Goal: Register for event/course

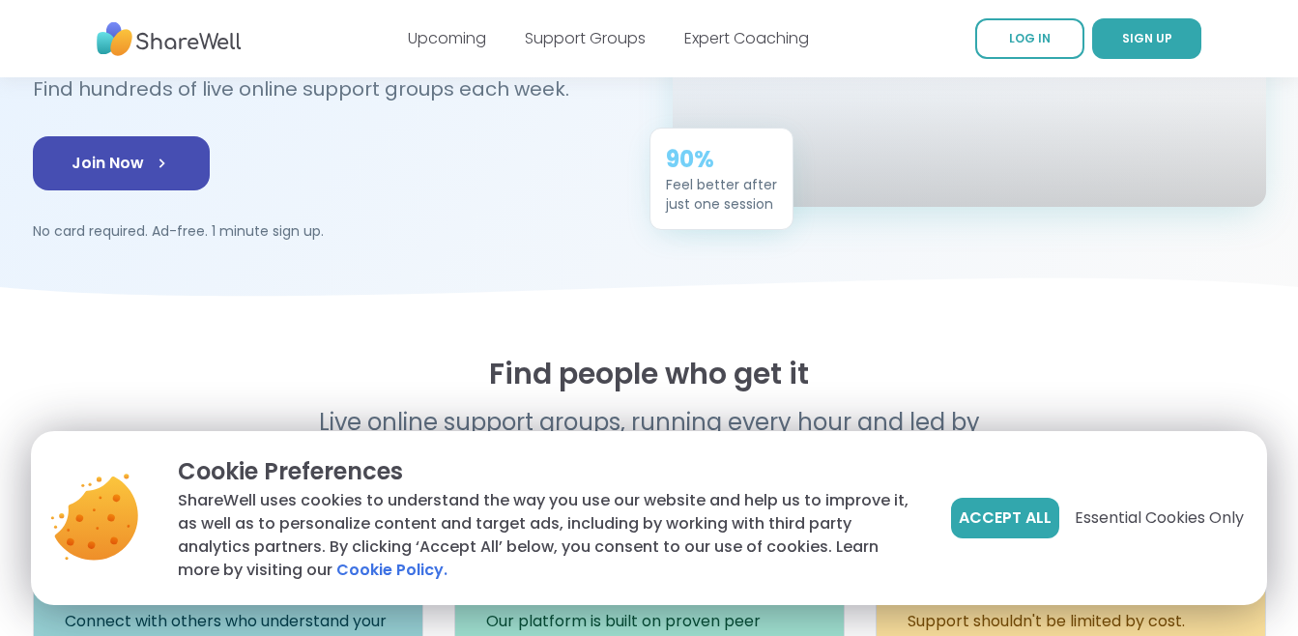
scroll to position [483, 0]
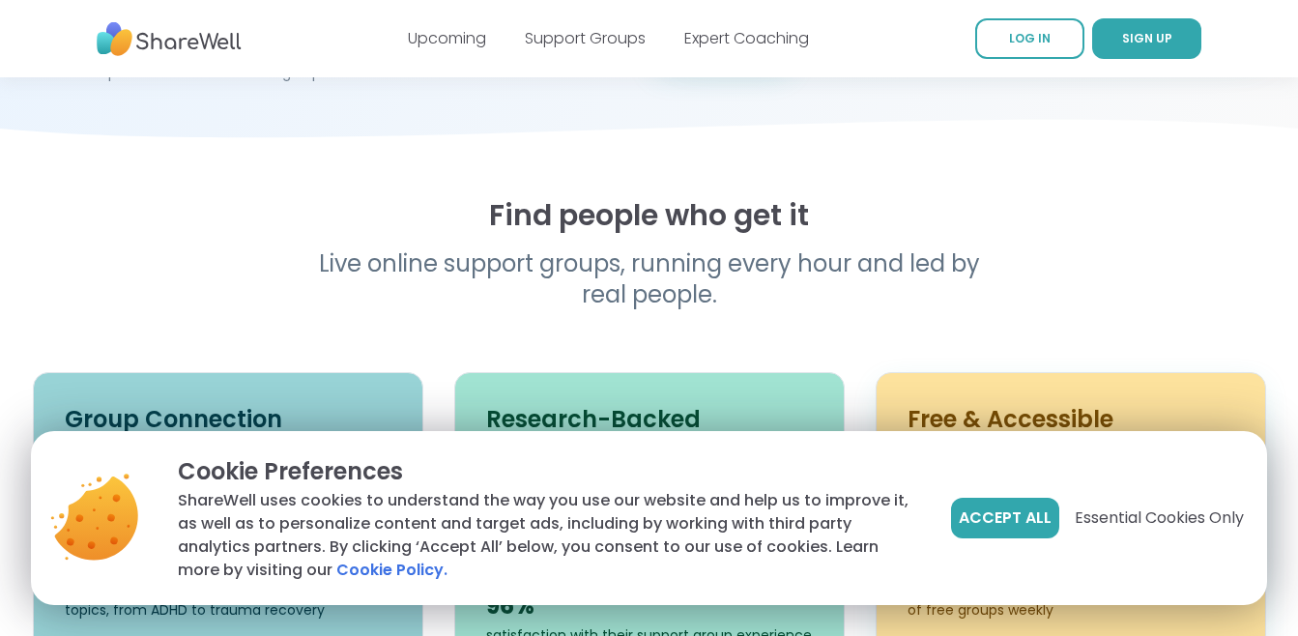
click at [1168, 520] on span "Essential Cookies Only" at bounding box center [1159, 518] width 169 height 23
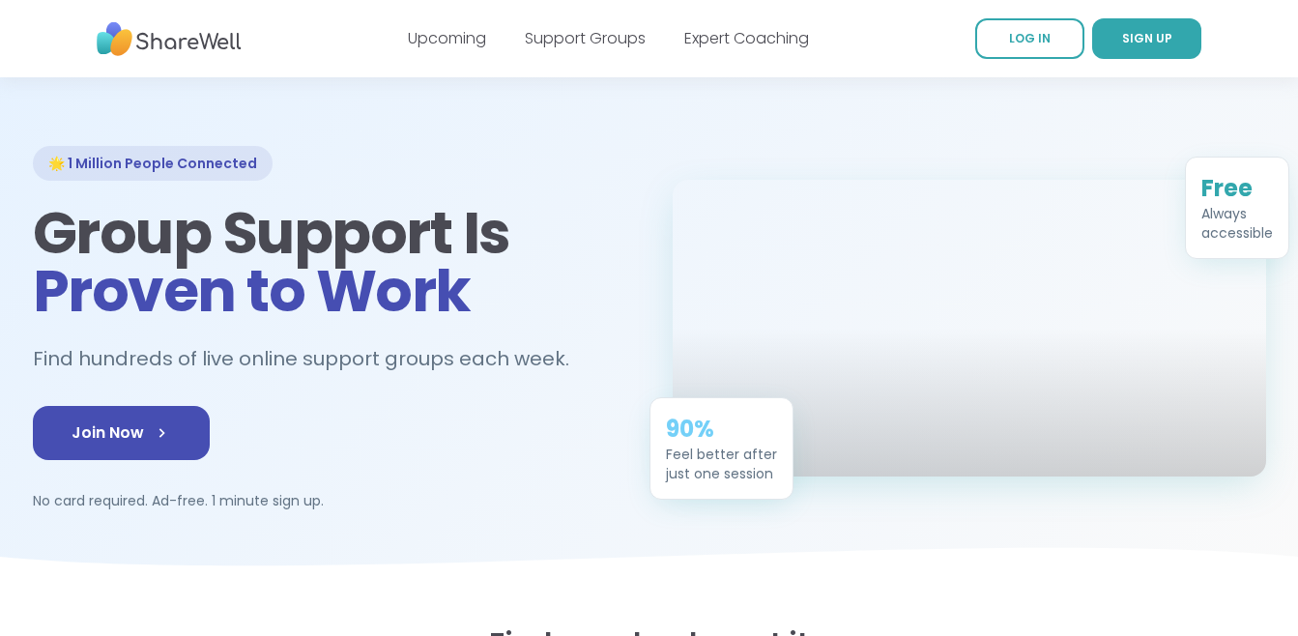
scroll to position [0, 0]
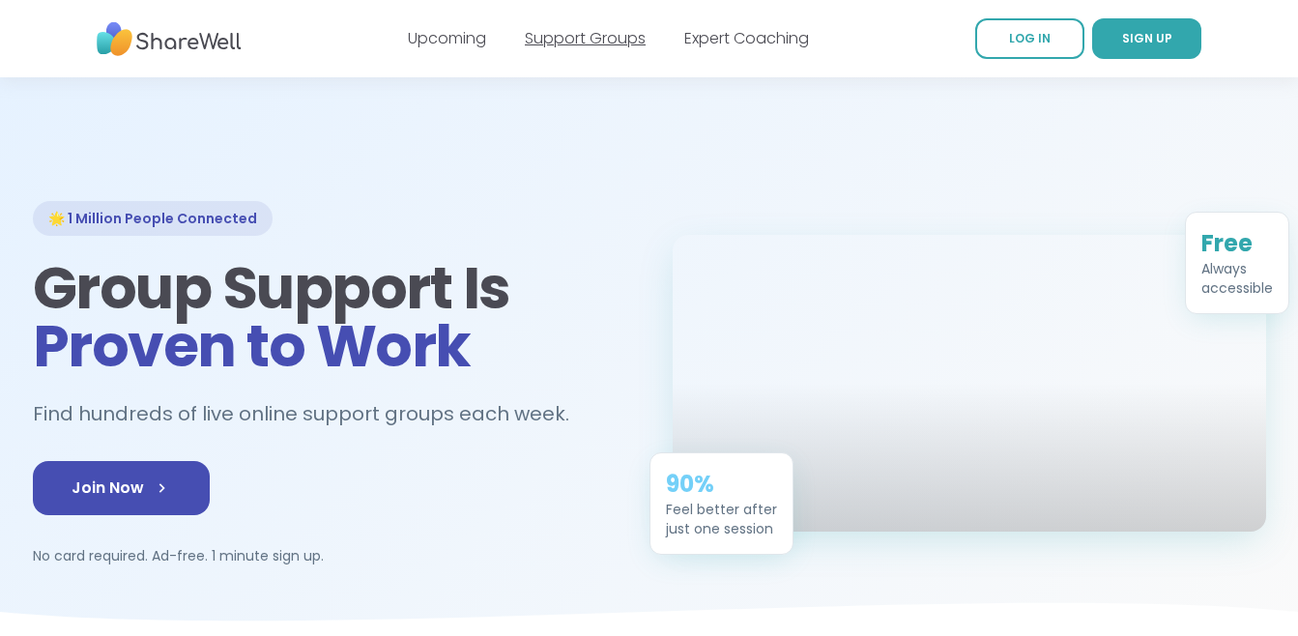
click at [584, 38] on link "Support Groups" at bounding box center [585, 38] width 121 height 22
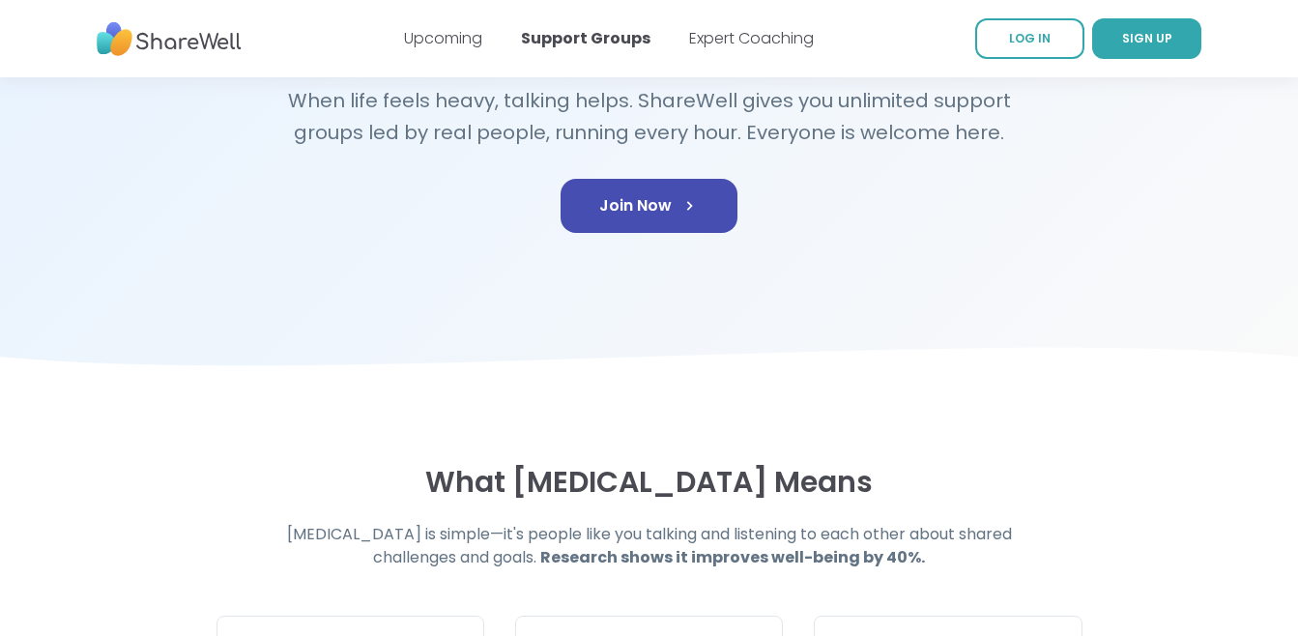
scroll to position [387, 0]
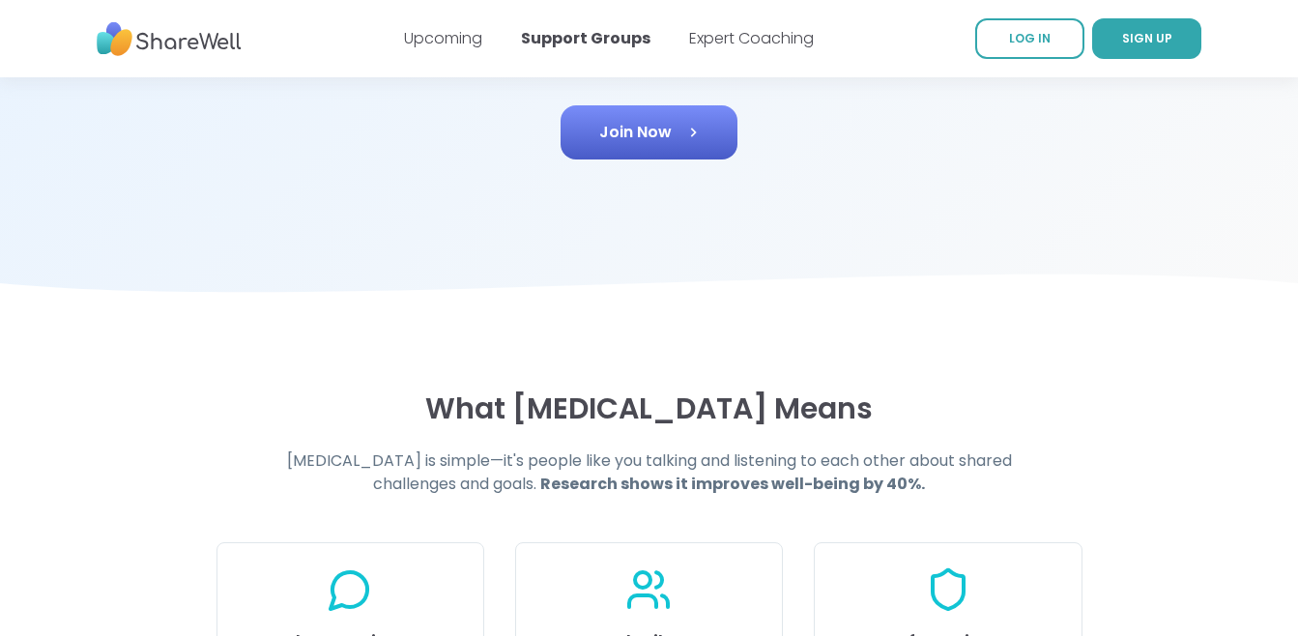
click at [635, 141] on span "Join Now" at bounding box center [649, 132] width 100 height 23
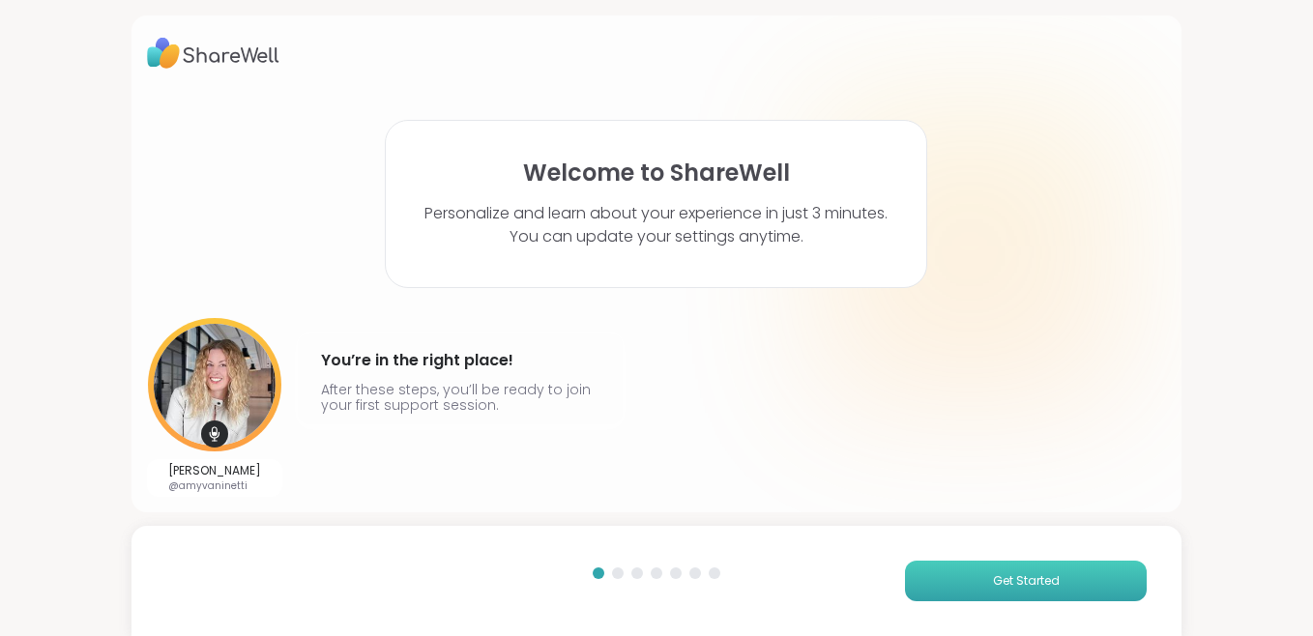
click at [1014, 587] on span "Get Started" at bounding box center [1026, 580] width 67 height 17
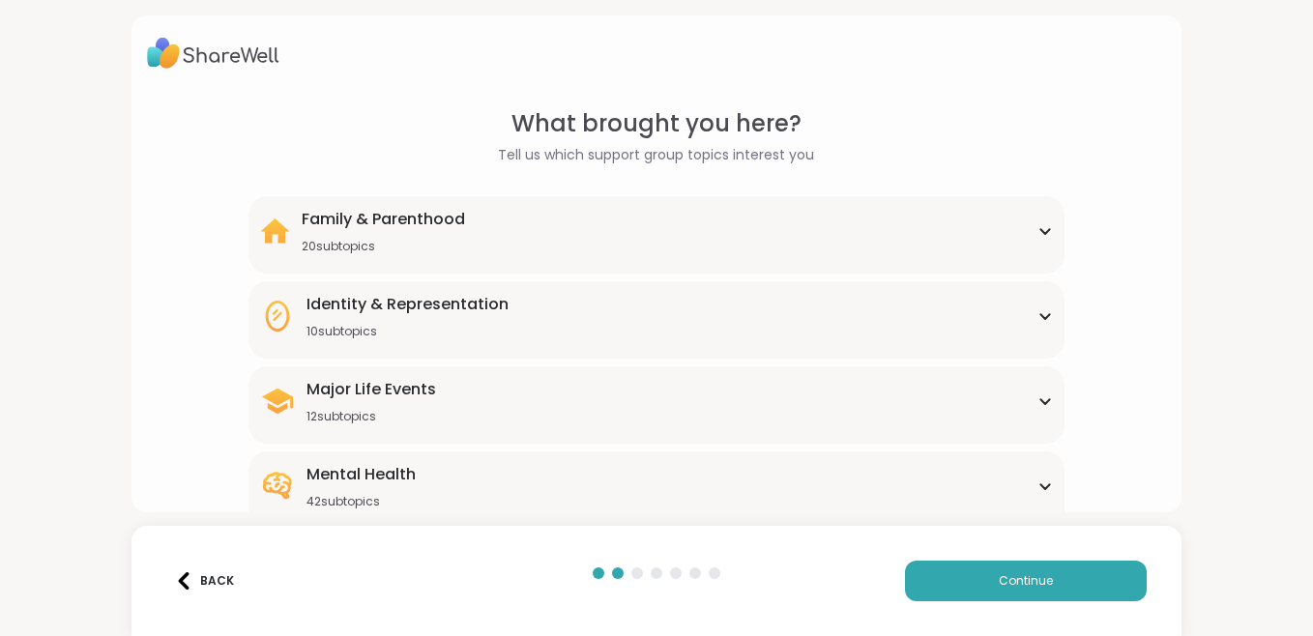
click at [1040, 318] on icon at bounding box center [1044, 316] width 9 height 5
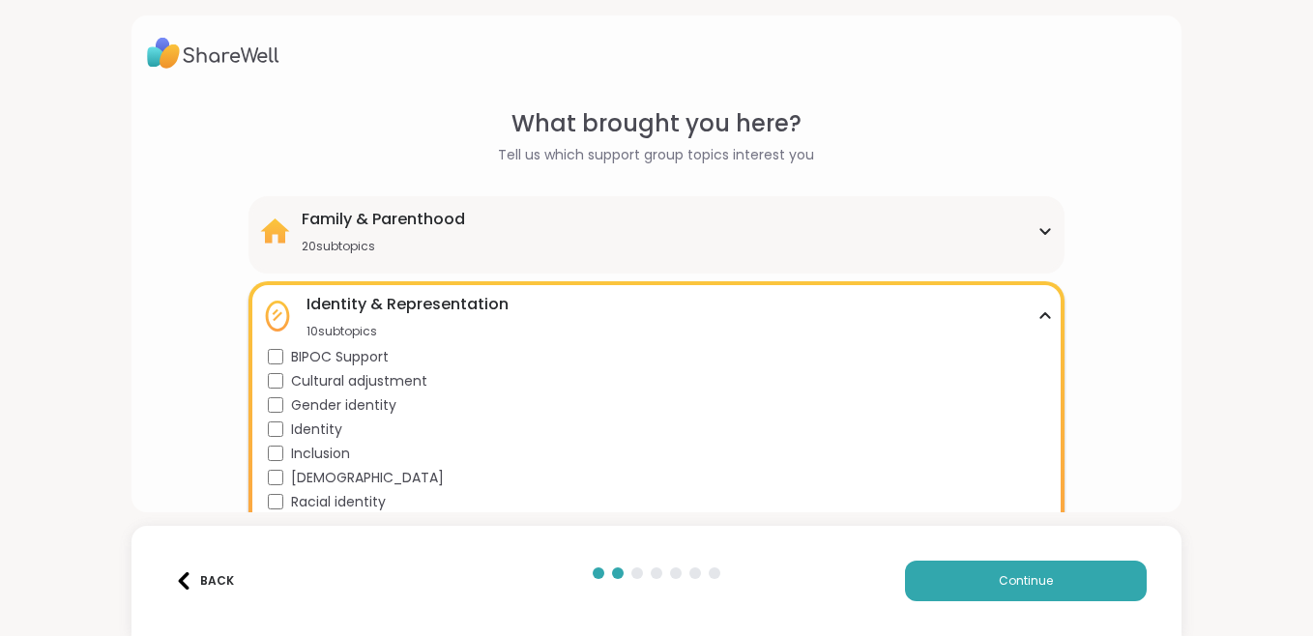
click at [1040, 316] on icon at bounding box center [1044, 315] width 9 height 5
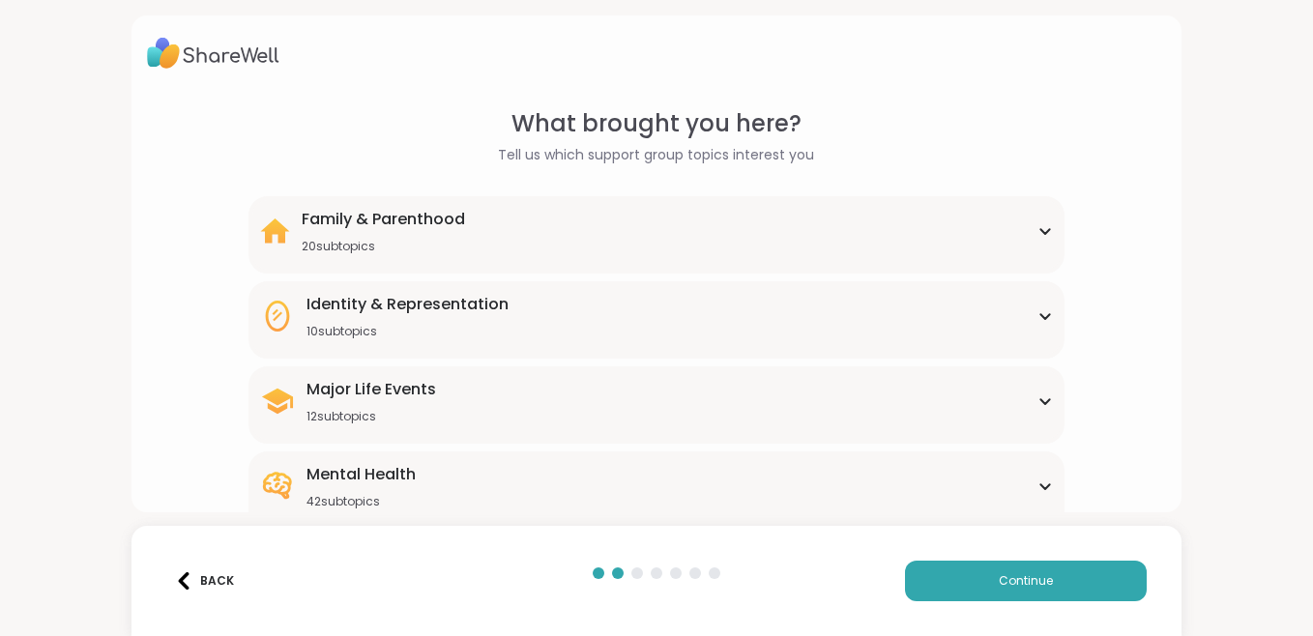
click at [1037, 402] on icon at bounding box center [1044, 401] width 15 height 10
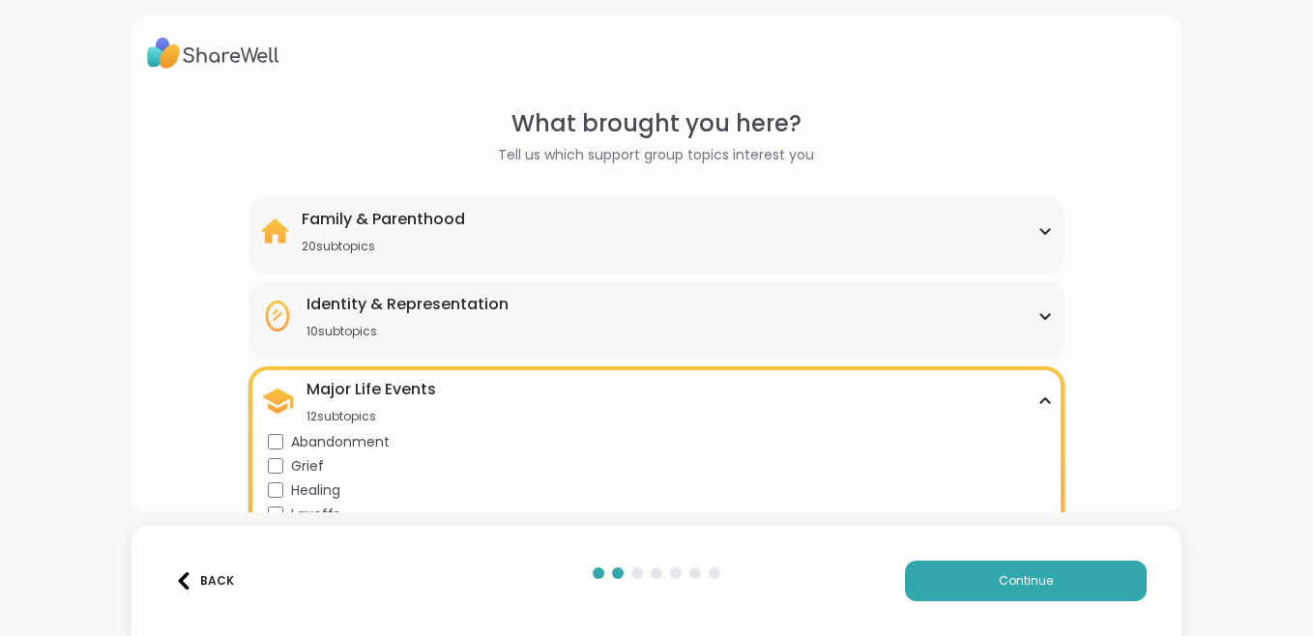
click at [1037, 401] on icon at bounding box center [1044, 401] width 15 height 10
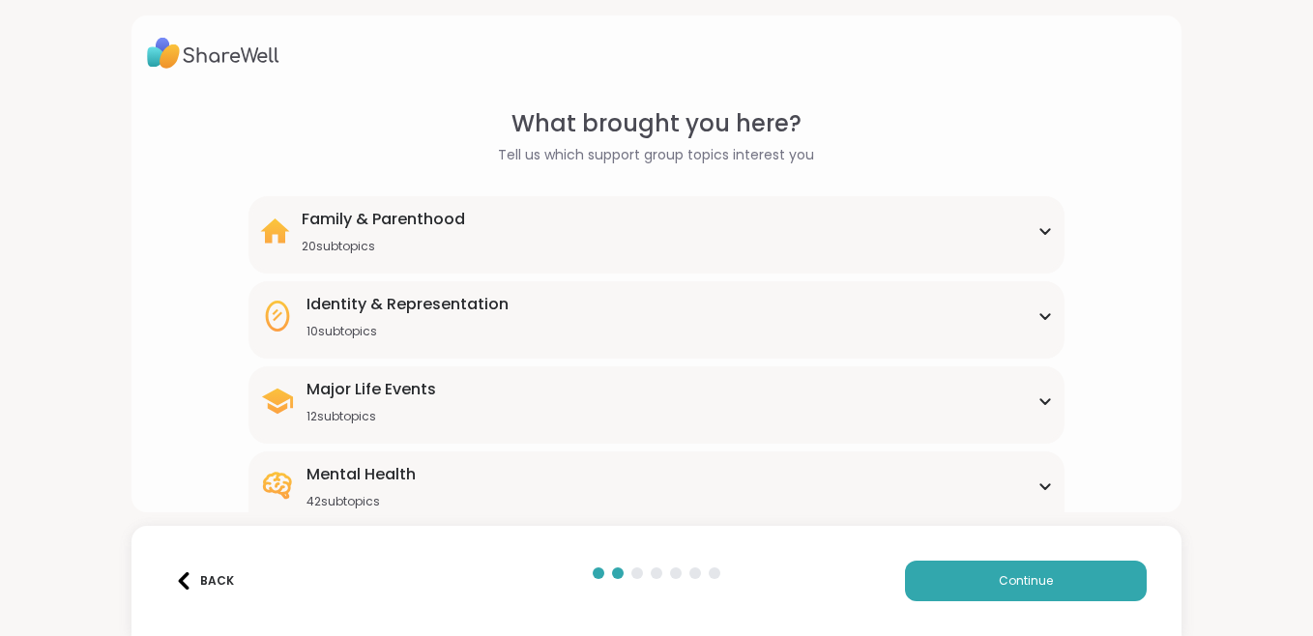
click at [1037, 484] on icon at bounding box center [1044, 486] width 15 height 10
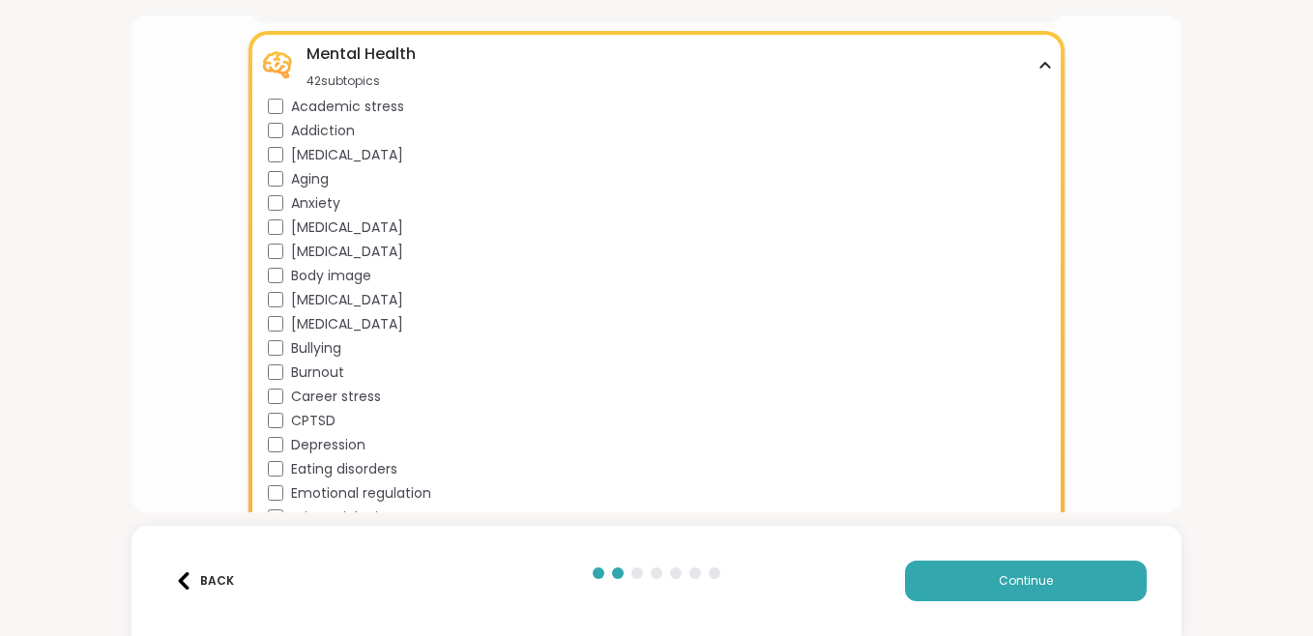
scroll to position [387, 0]
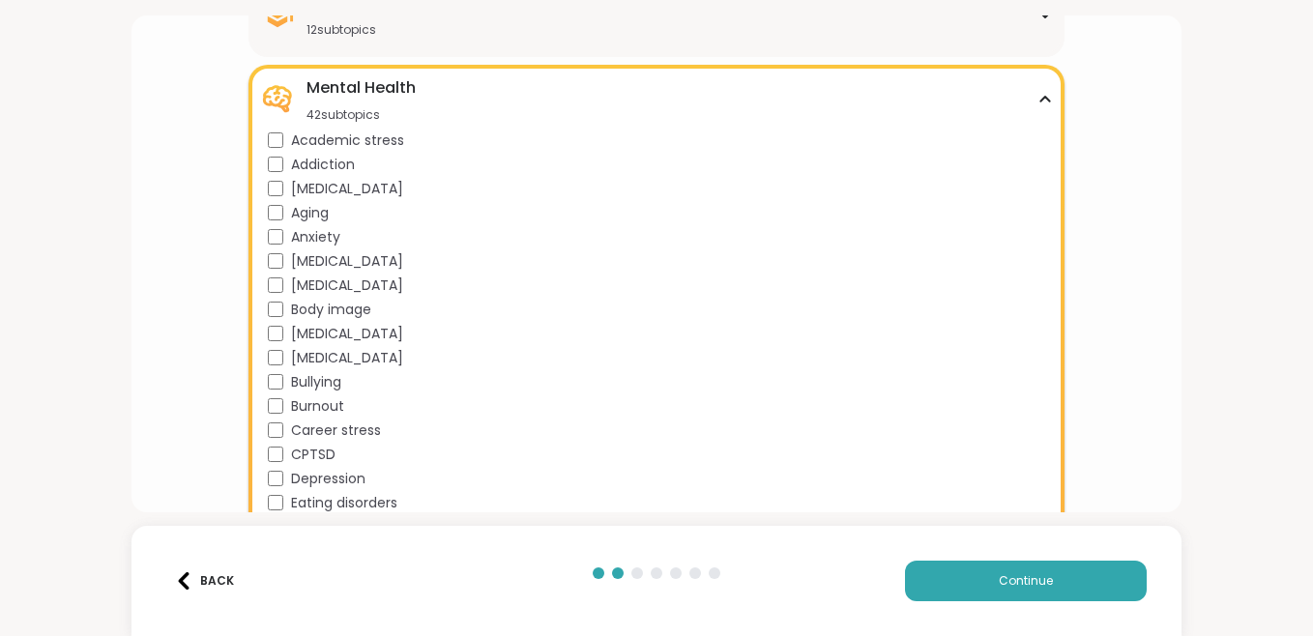
click at [1040, 98] on icon at bounding box center [1044, 99] width 9 height 5
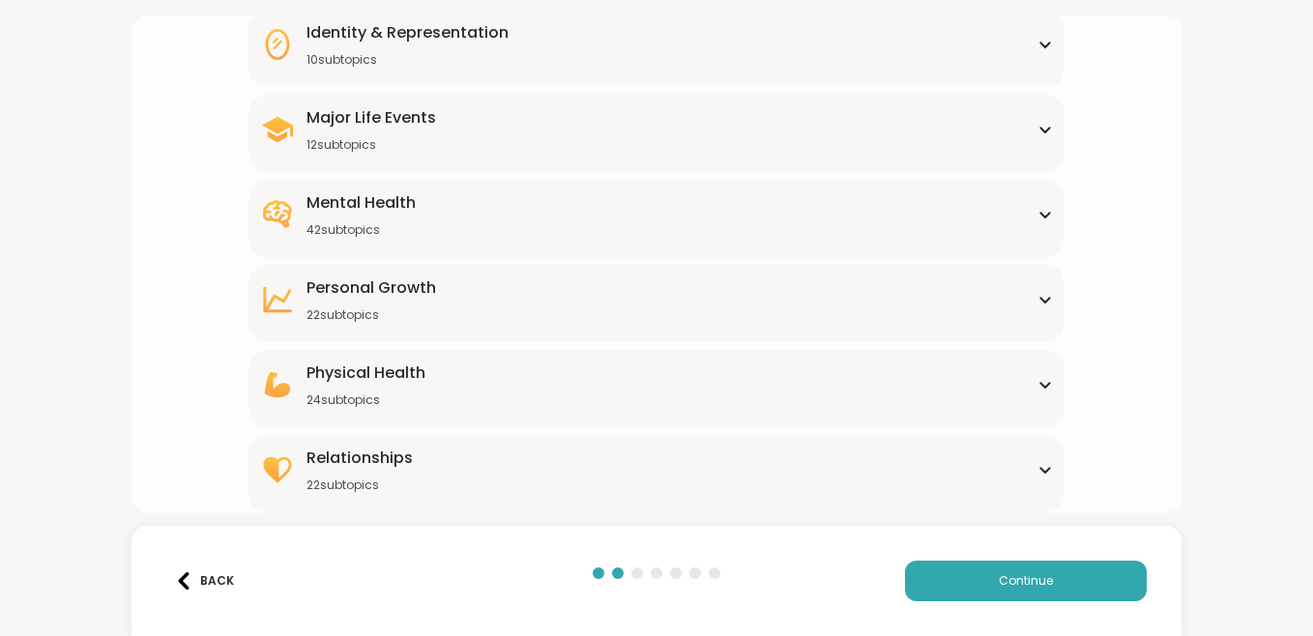
scroll to position [272, 0]
click at [1037, 381] on icon at bounding box center [1044, 385] width 15 height 10
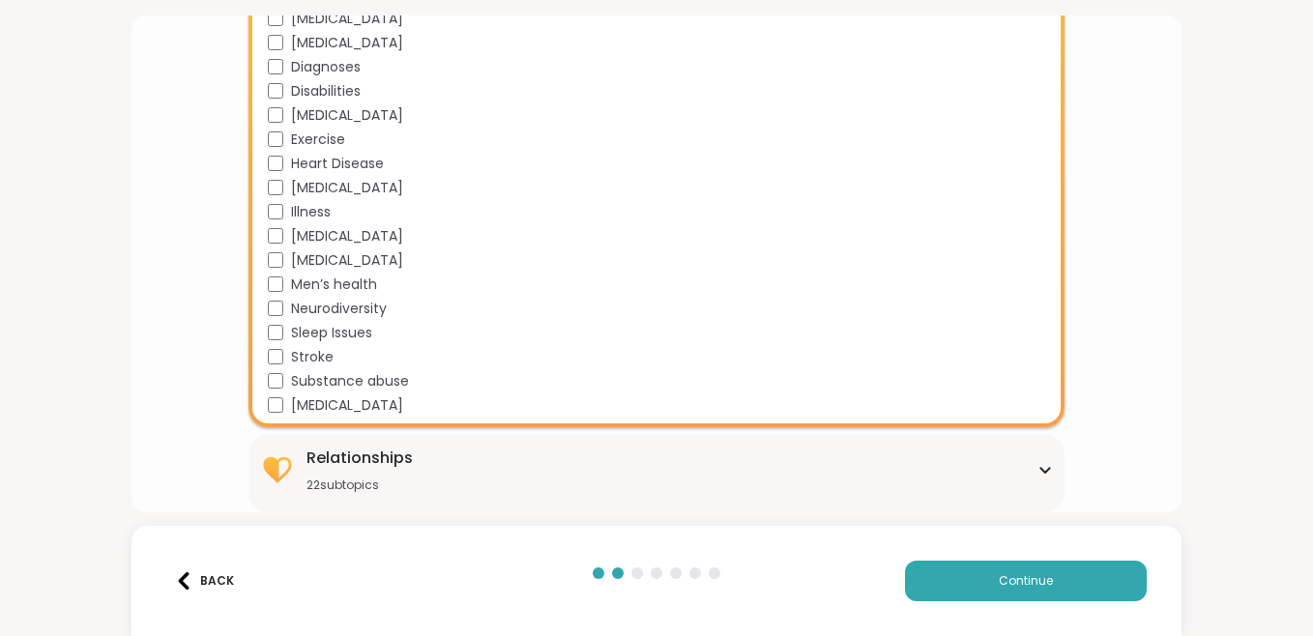
scroll to position [268, 0]
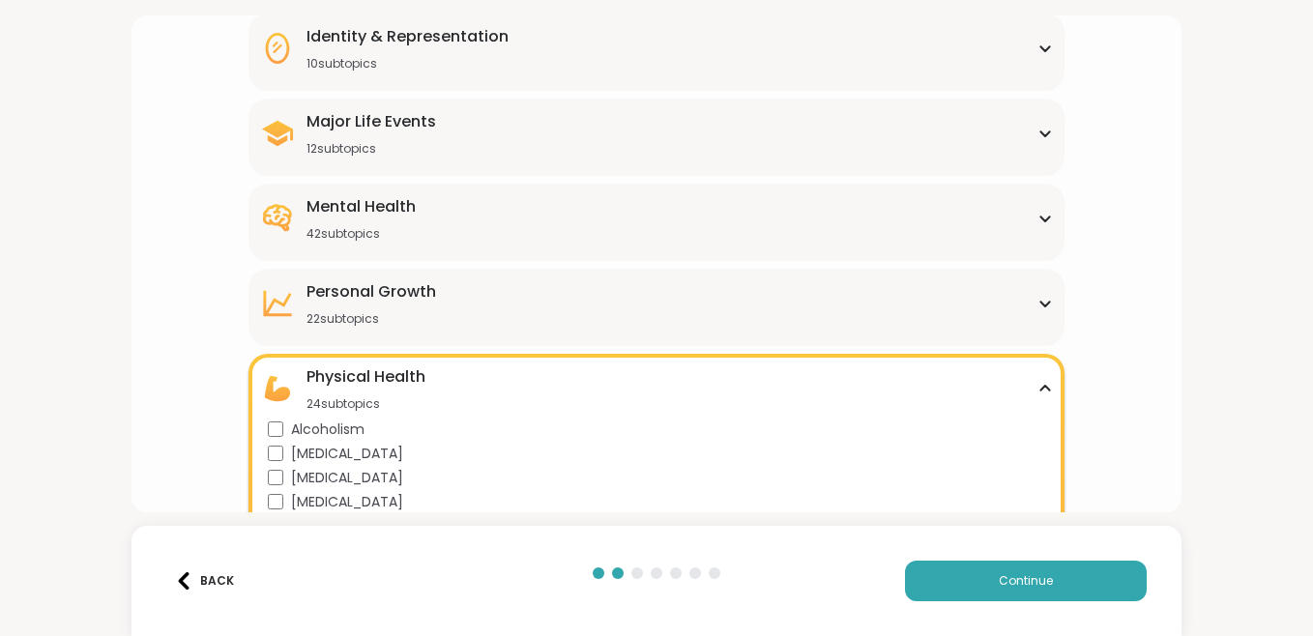
click at [1037, 385] on icon at bounding box center [1044, 389] width 15 height 10
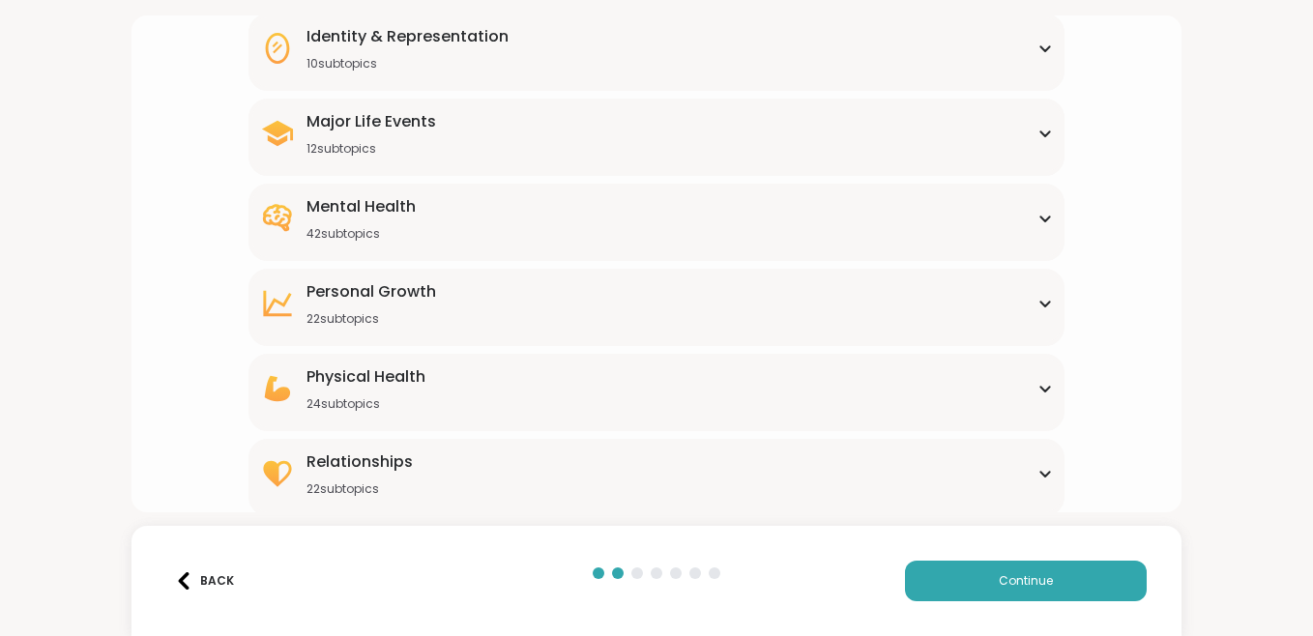
click at [1037, 477] on icon at bounding box center [1044, 474] width 15 height 10
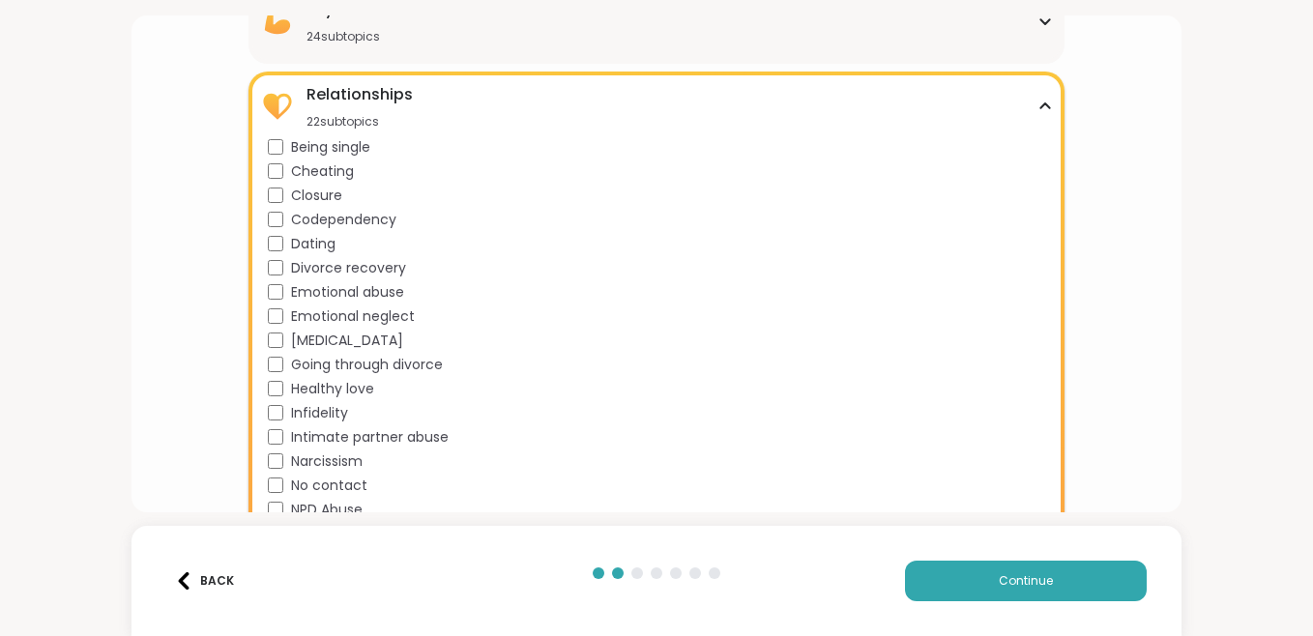
scroll to position [606, 0]
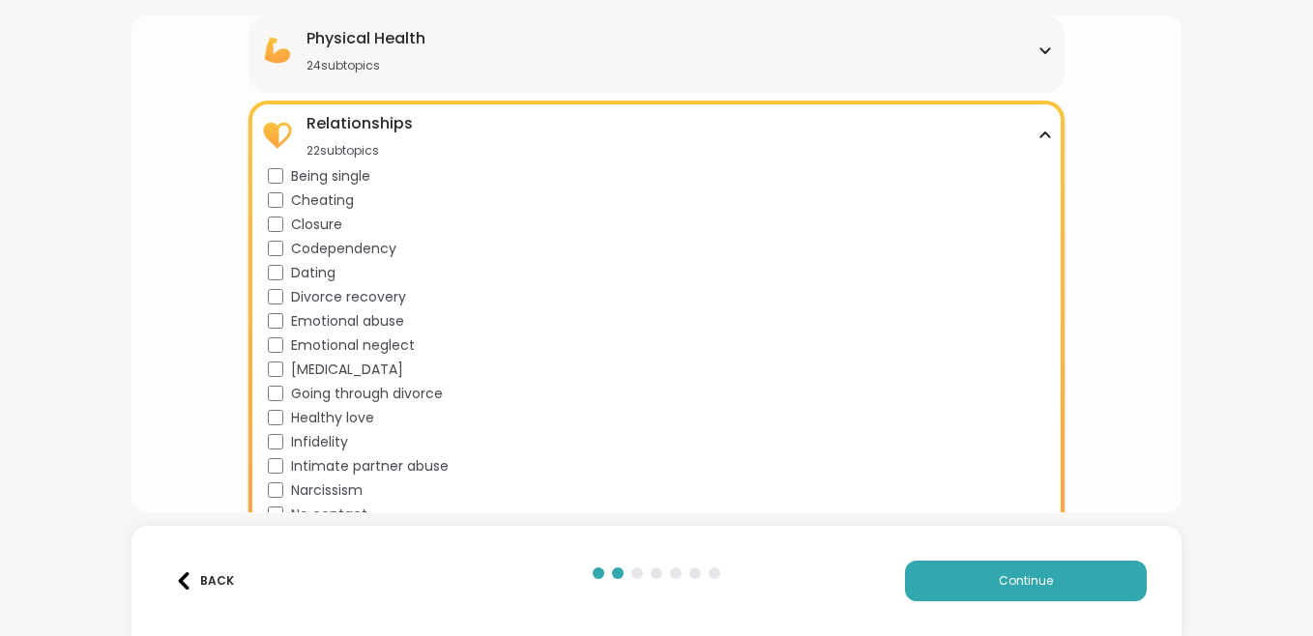
click at [1033, 130] on div "Relationships 22 subtopics" at bounding box center [656, 135] width 793 height 46
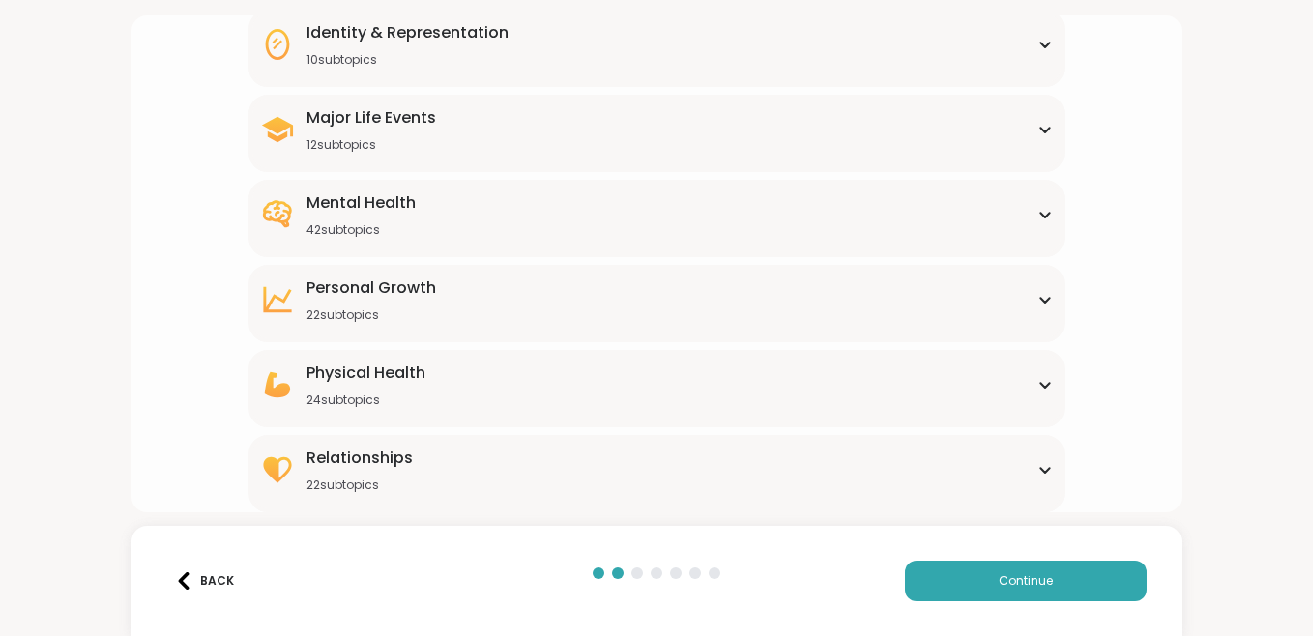
scroll to position [272, 0]
click at [183, 580] on img at bounding box center [183, 580] width 17 height 17
